Goal: Task Accomplishment & Management: Complete application form

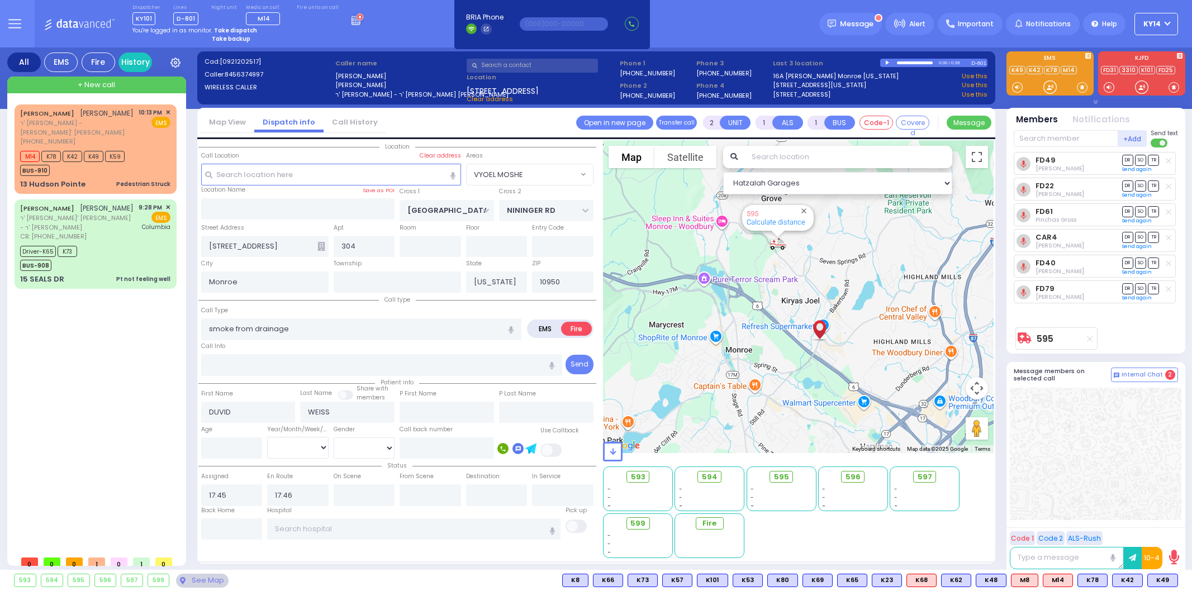
select select "VYOEL MOSHE"
select select
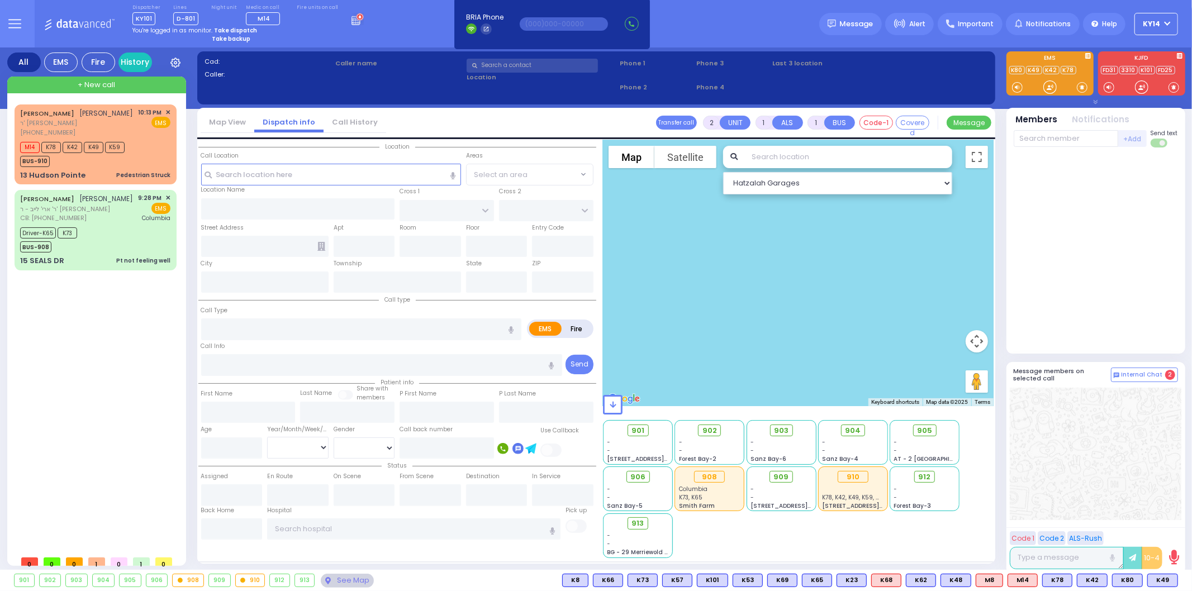
select select
radio input "true"
type input "ELIEZER ZUSYA"
type input "CZIN"
select select
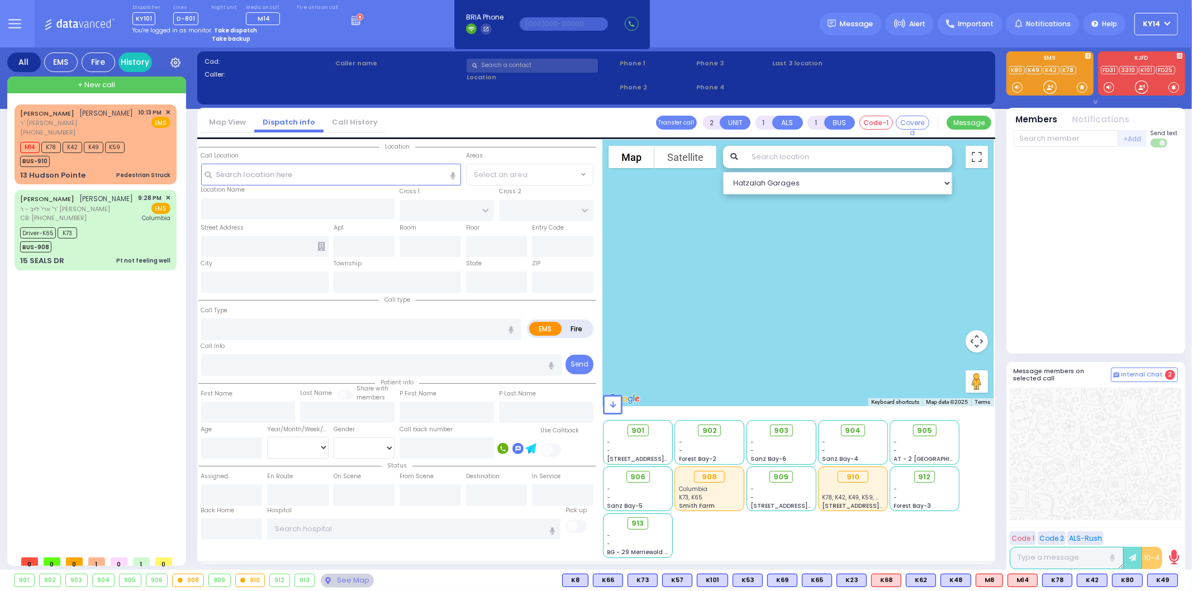
type input "22:35"
select select
radio input "true"
select select
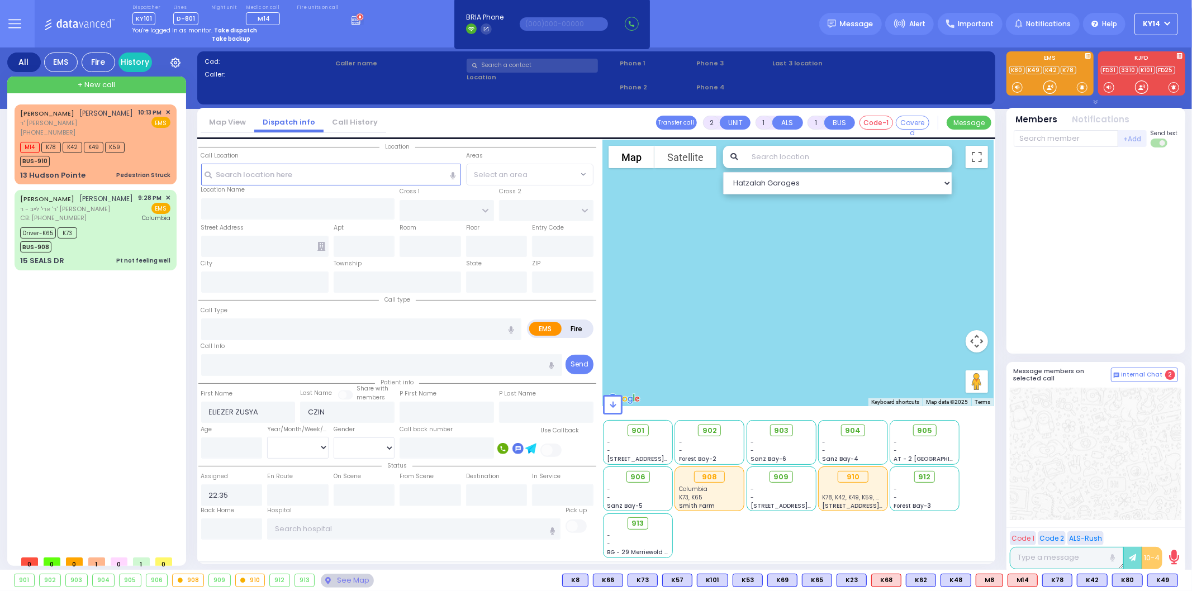
radio input "true"
select select
type input "[GEOGRAPHIC_DATA]"
type input "COUNTY ROUTE 105"
type input "[STREET_ADDRESS]"
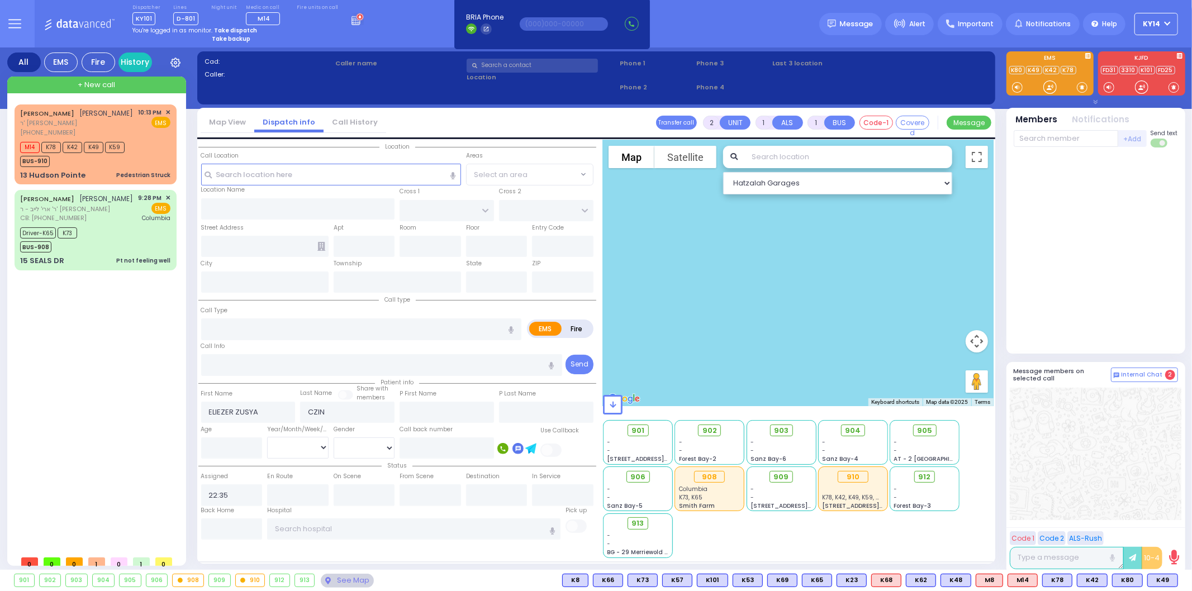
type input "402"
type input "Monroe"
type input "[US_STATE]"
type input "10950"
type input "Syncope/Near Syncope"
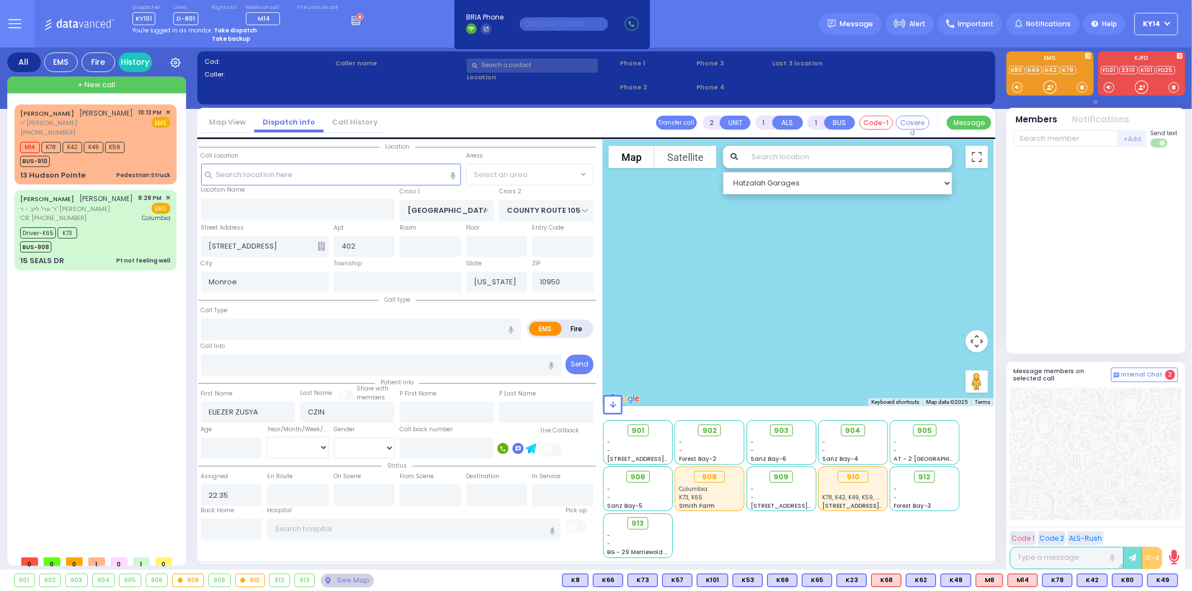
radio input "true"
type input "9"
select select
radio input "true"
select select
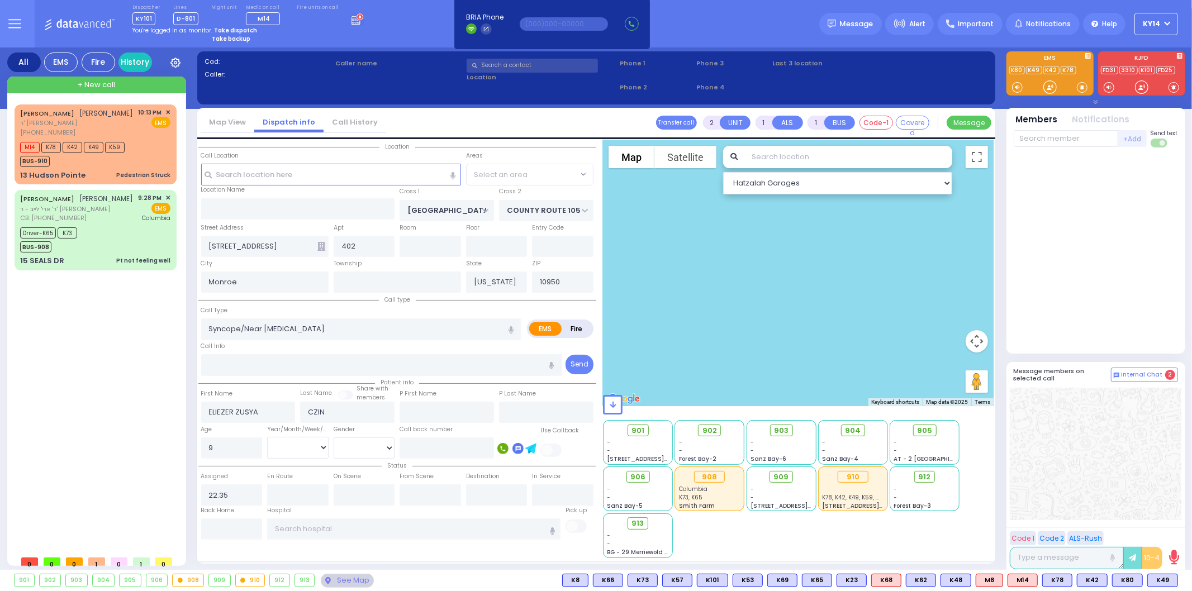
select select "[DEMOGRAPHIC_DATA]"
radio input "true"
select select
select select "[DEMOGRAPHIC_DATA]"
radio input "true"
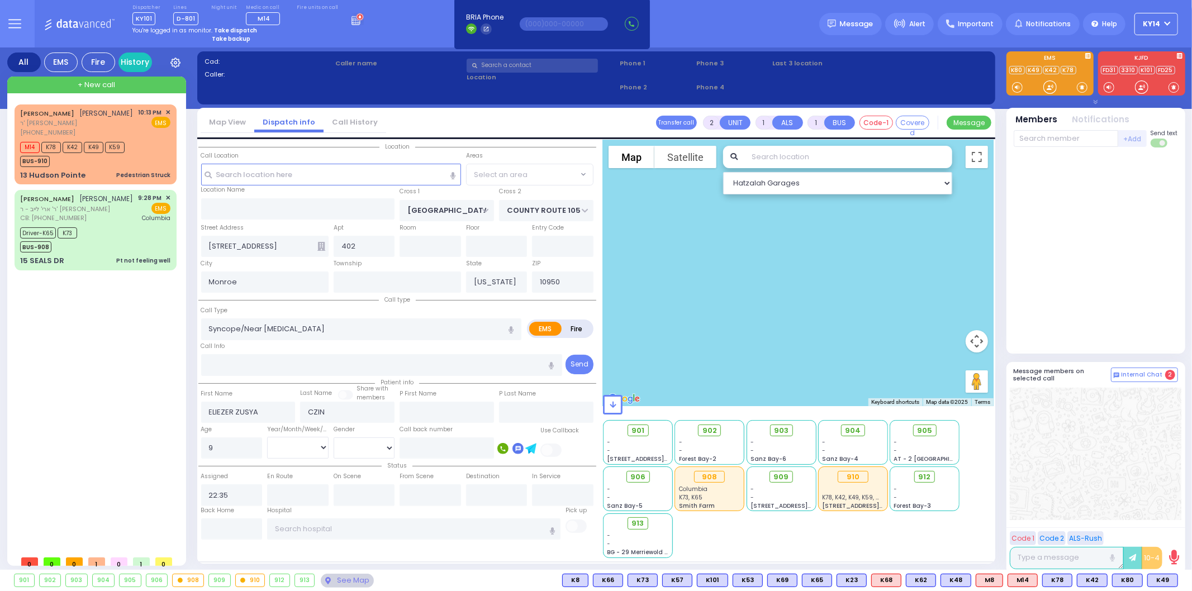
select select "Year"
select select "[DEMOGRAPHIC_DATA]"
radio input "true"
select select "Year"
select select "[DEMOGRAPHIC_DATA]"
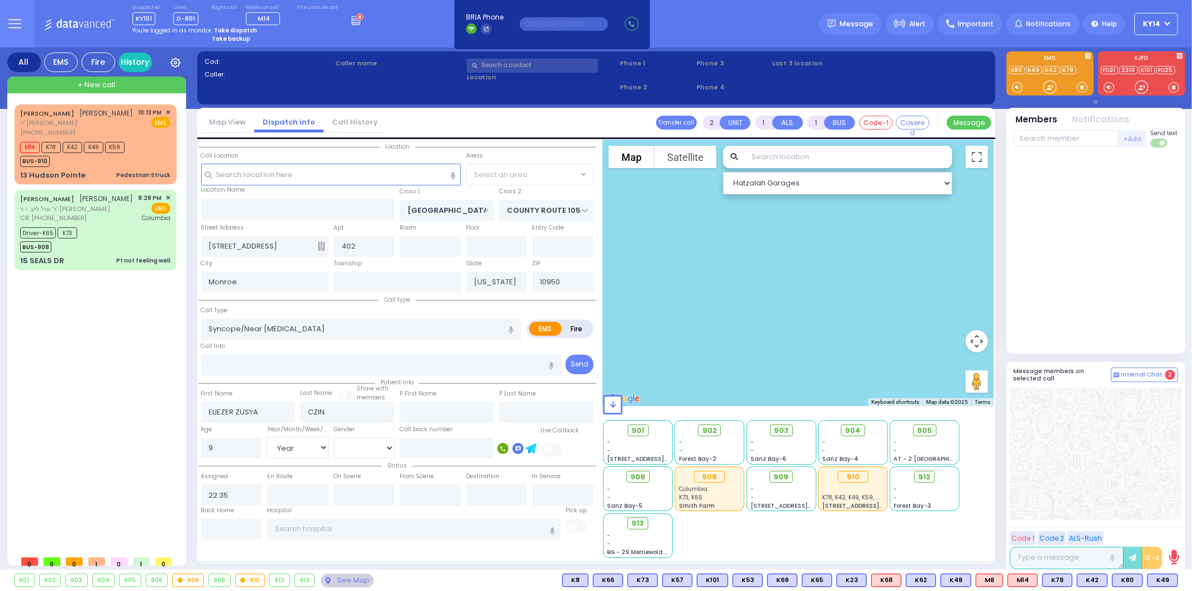
radio input "true"
select select "Year"
select select "[DEMOGRAPHIC_DATA]"
select select "VYOEL MOSHE"
select select "Hatzalah Garages"
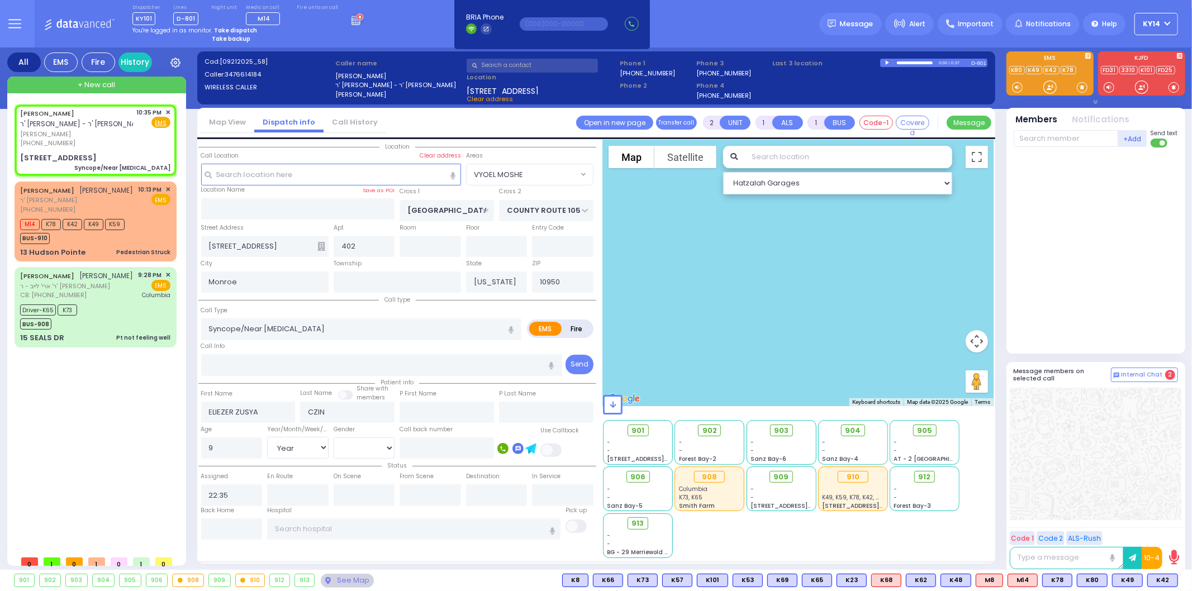
select select
radio input "true"
select select "Year"
select select "[DEMOGRAPHIC_DATA]"
type input "22:37"
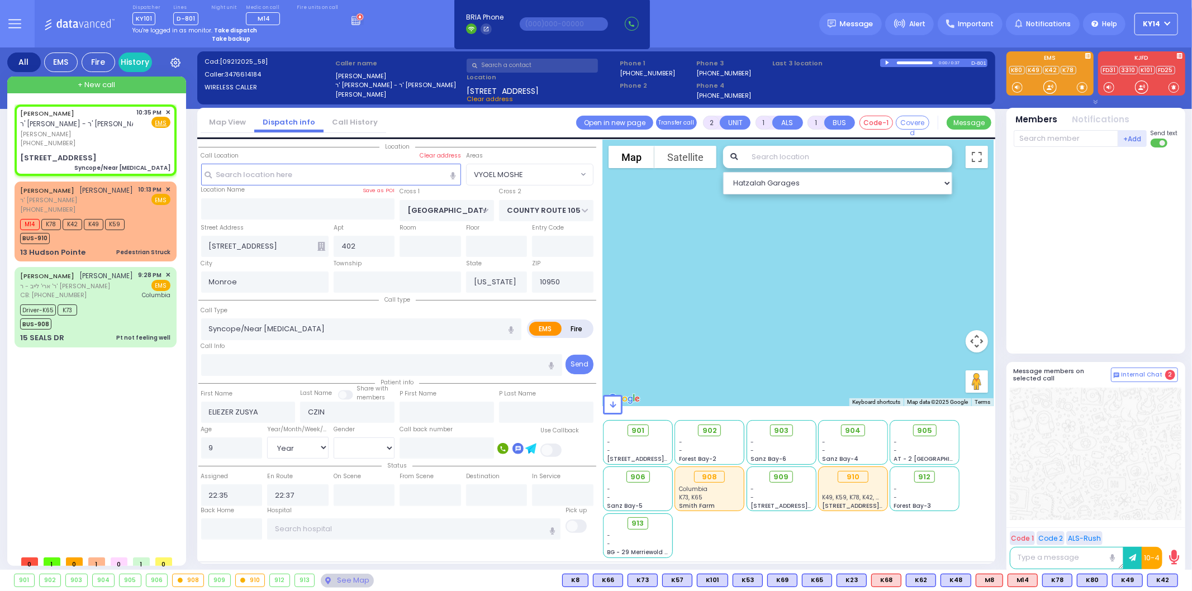
radio input "true"
select select "Year"
select select "[DEMOGRAPHIC_DATA]"
select select "VYOEL MOSHE"
select select "Hatzalah Garages"
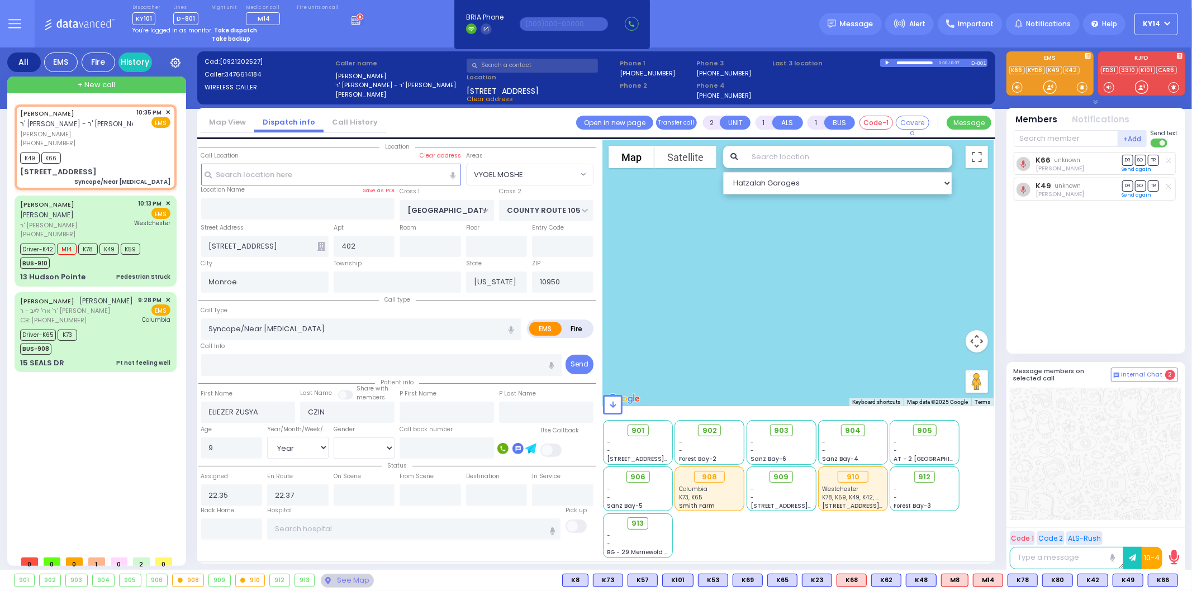
select select
radio input "true"
select select "Year"
select select "[DEMOGRAPHIC_DATA]"
radio input "true"
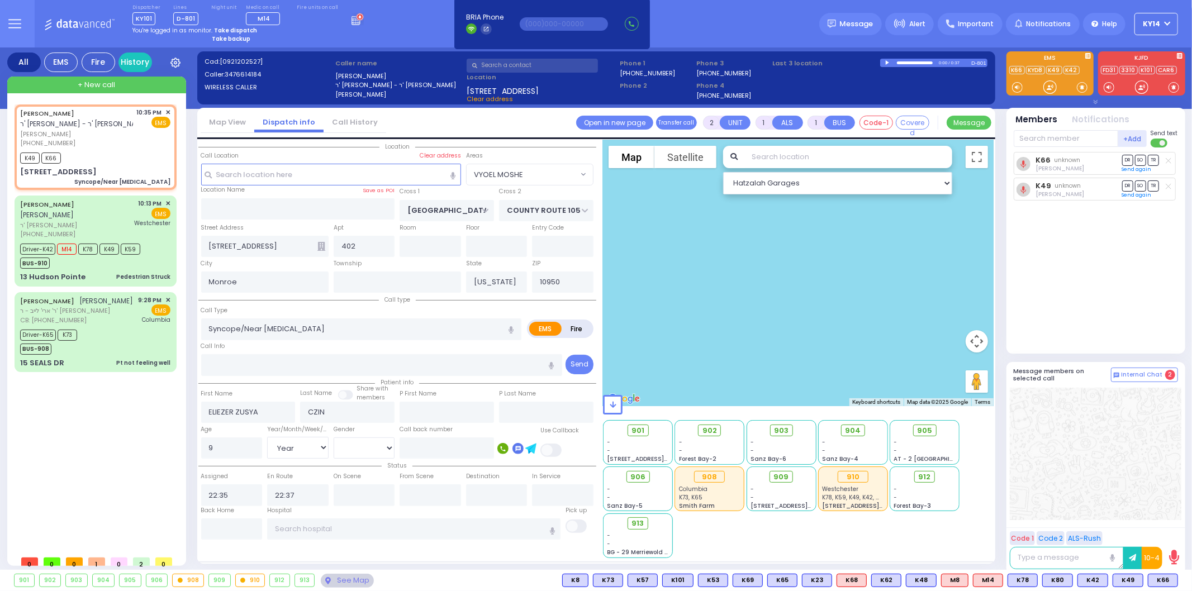
select select "Year"
select select "[DEMOGRAPHIC_DATA]"
select select "VYOEL MOSHE"
select select "Hatzalah Garages"
